Goal: Find specific page/section: Find specific page/section

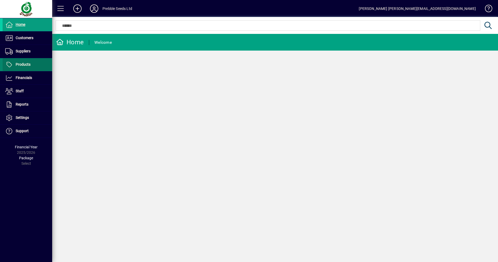
click at [22, 68] on span at bounding box center [28, 64] width 50 height 13
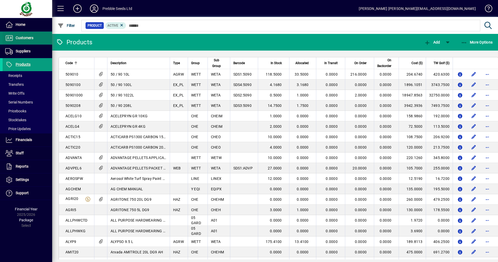
click at [29, 35] on span "Customers" at bounding box center [18, 38] width 31 height 6
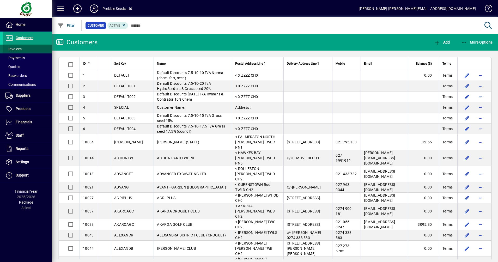
click at [20, 49] on span "Invoices" at bounding box center [13, 49] width 16 height 4
